Goal: Check status: Check status

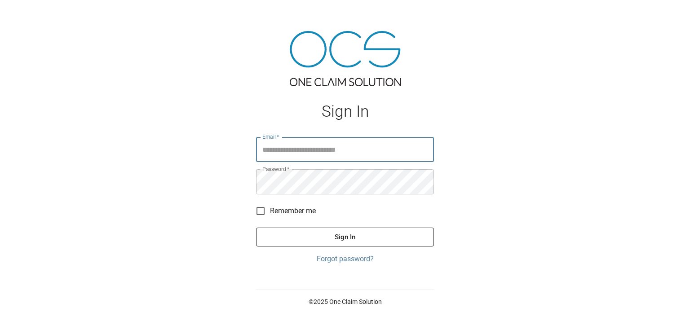
type input "**********"
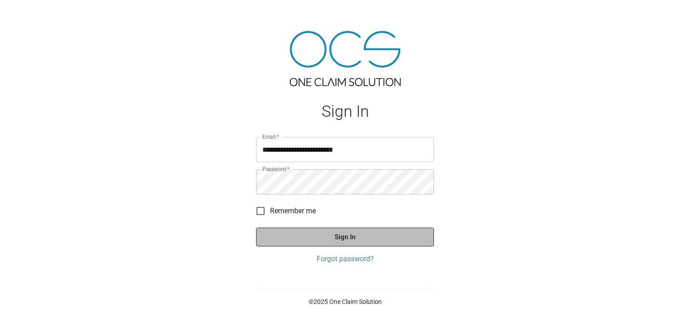
click at [339, 239] on button "Sign In" at bounding box center [345, 237] width 178 height 19
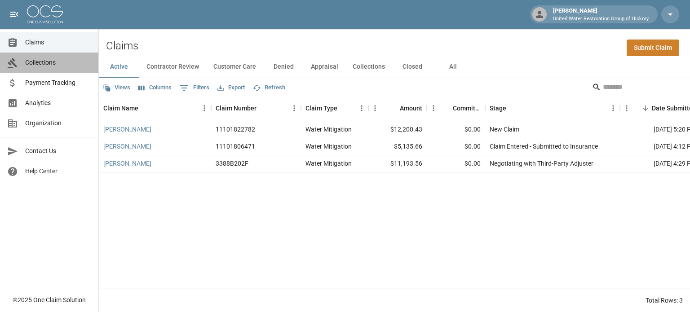
click at [39, 64] on span "Collections" at bounding box center [58, 62] width 66 height 9
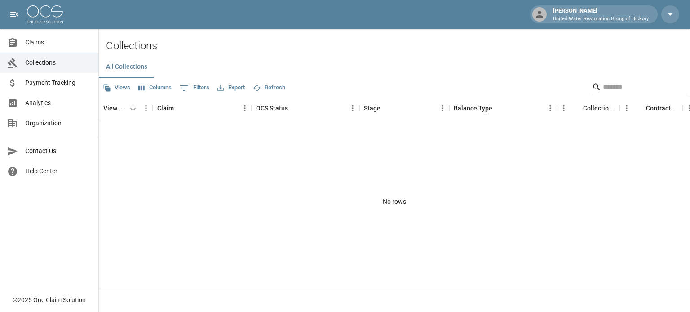
click at [62, 82] on span "Payment Tracking" at bounding box center [58, 82] width 66 height 9
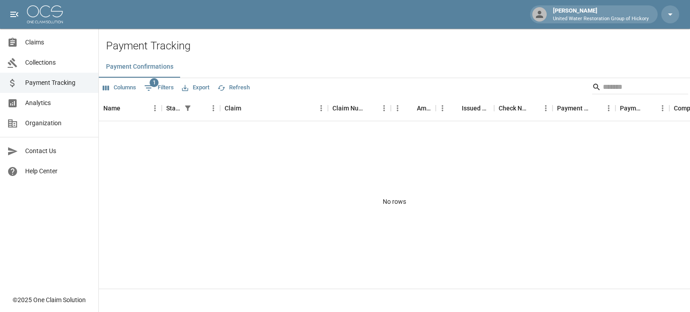
click at [34, 45] on span "Claims" at bounding box center [58, 42] width 66 height 9
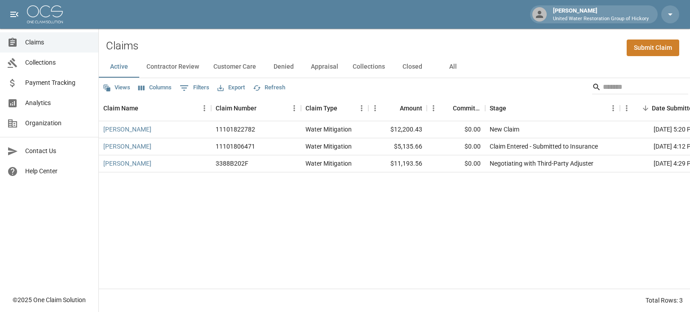
click at [447, 66] on button "All" at bounding box center [453, 67] width 40 height 22
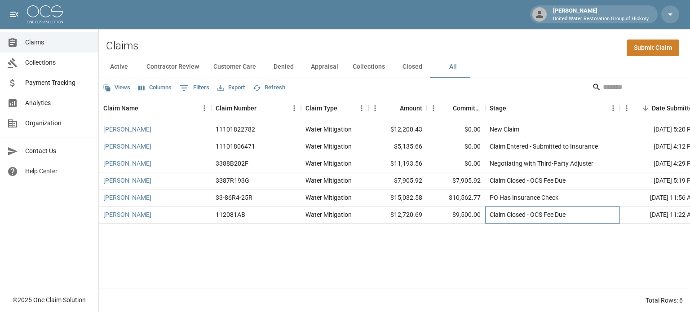
click at [491, 214] on div "Claim Closed - OCS Fee Due" at bounding box center [528, 214] width 76 height 9
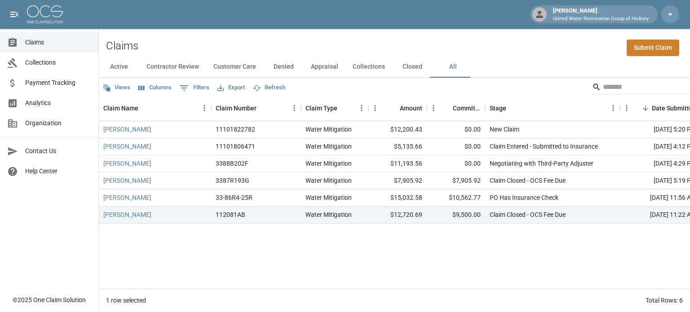
click at [196, 41] on div "Claims Submit Claim" at bounding box center [395, 42] width 592 height 27
click at [131, 214] on link "[PERSON_NAME]" at bounding box center [127, 214] width 48 height 9
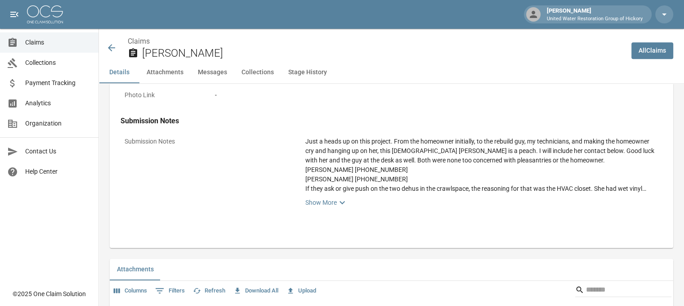
scroll to position [423, 0]
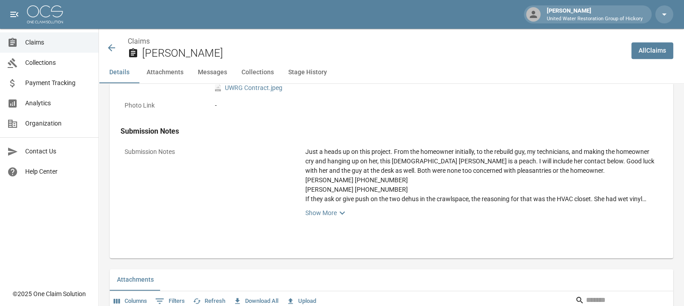
click at [113, 48] on icon at bounding box center [111, 47] width 7 height 7
